Goal: Browse casually: Explore the website without a specific task or goal

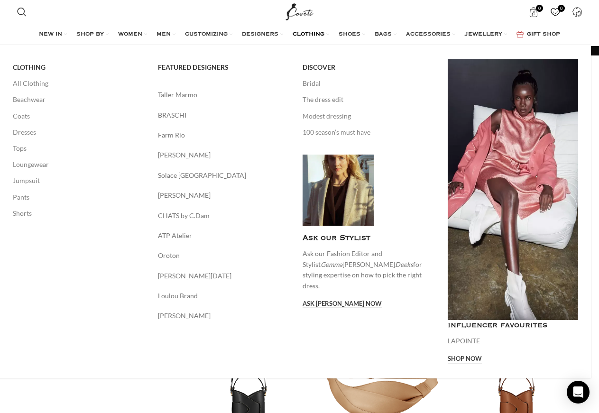
click at [307, 33] on span "CLOTHING" at bounding box center [308, 35] width 32 height 8
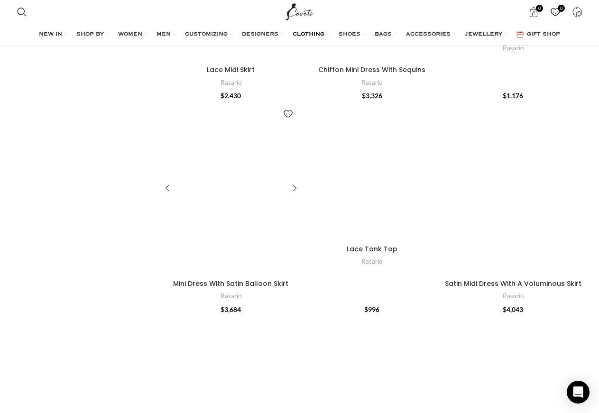
scroll to position [725, 0]
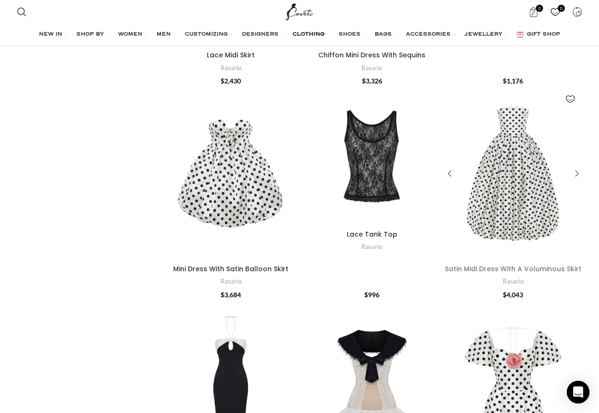
click at [471, 271] on link "Satin Midi Dress With A Voluminous Skirt" at bounding box center [513, 268] width 136 height 9
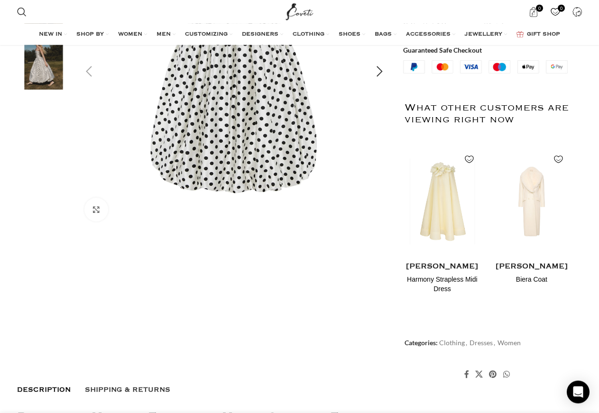
scroll to position [290, 0]
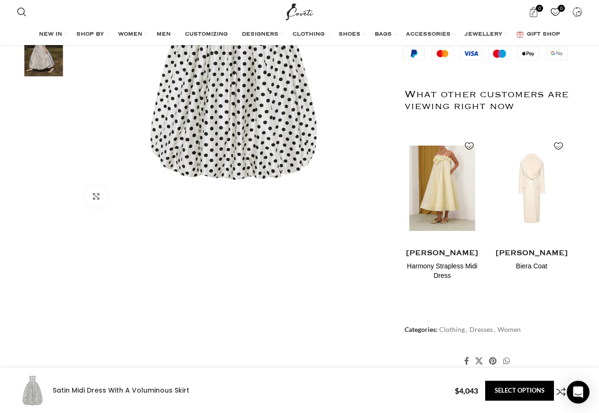
click at [436, 255] on h4 "[PERSON_NAME]" at bounding box center [441, 253] width 75 height 12
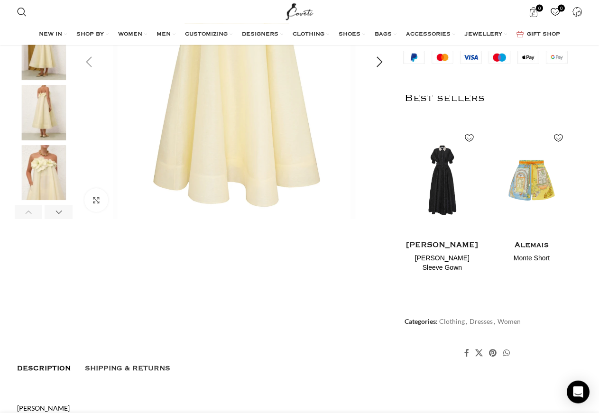
scroll to position [290, 0]
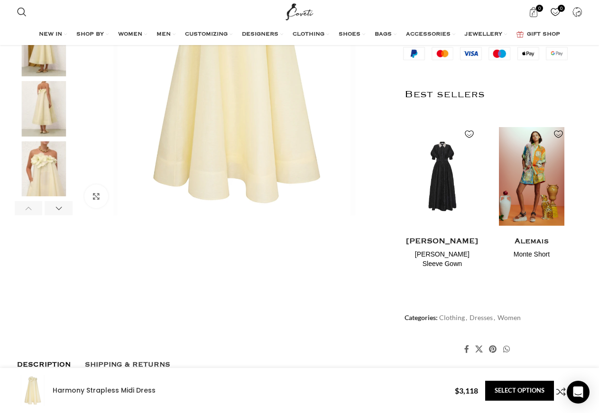
click at [527, 242] on h4 "Alemais" at bounding box center [531, 242] width 75 height 12
